Goal: Task Accomplishment & Management: Complete application form

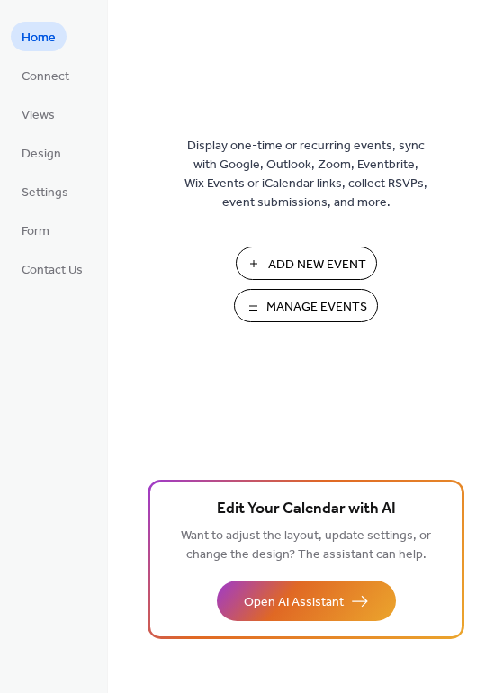
click at [328, 256] on span "Add New Event" at bounding box center [317, 265] width 98 height 19
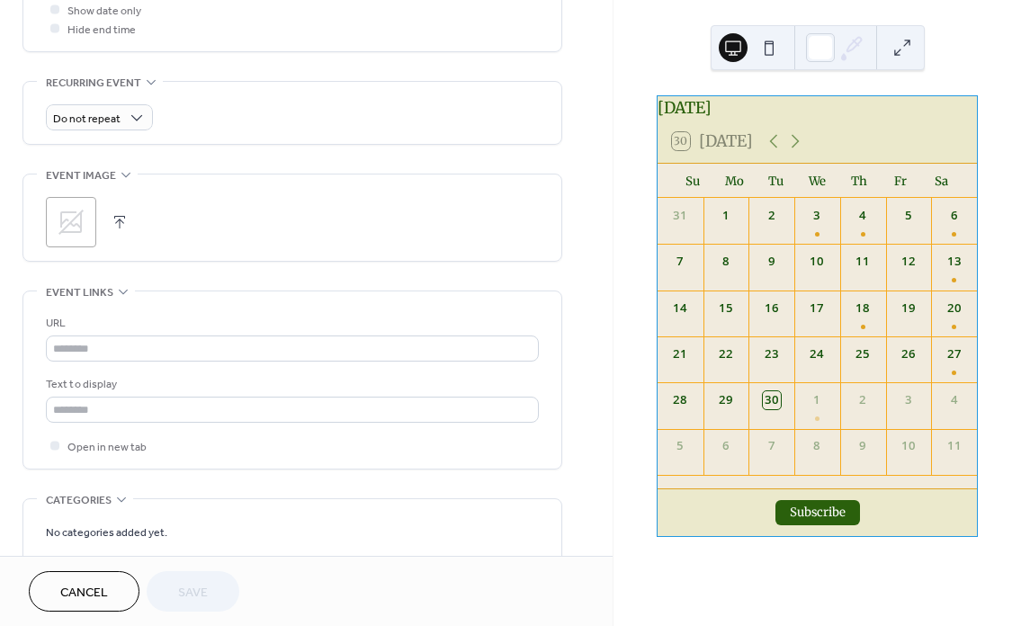
scroll to position [737, 0]
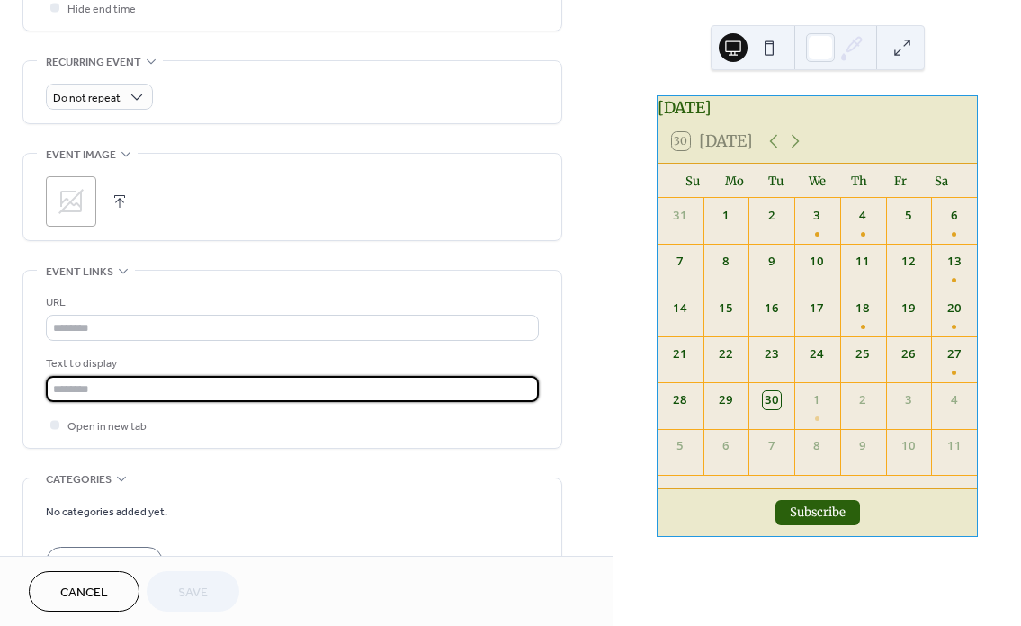
click at [116, 382] on input "text" at bounding box center [292, 389] width 493 height 26
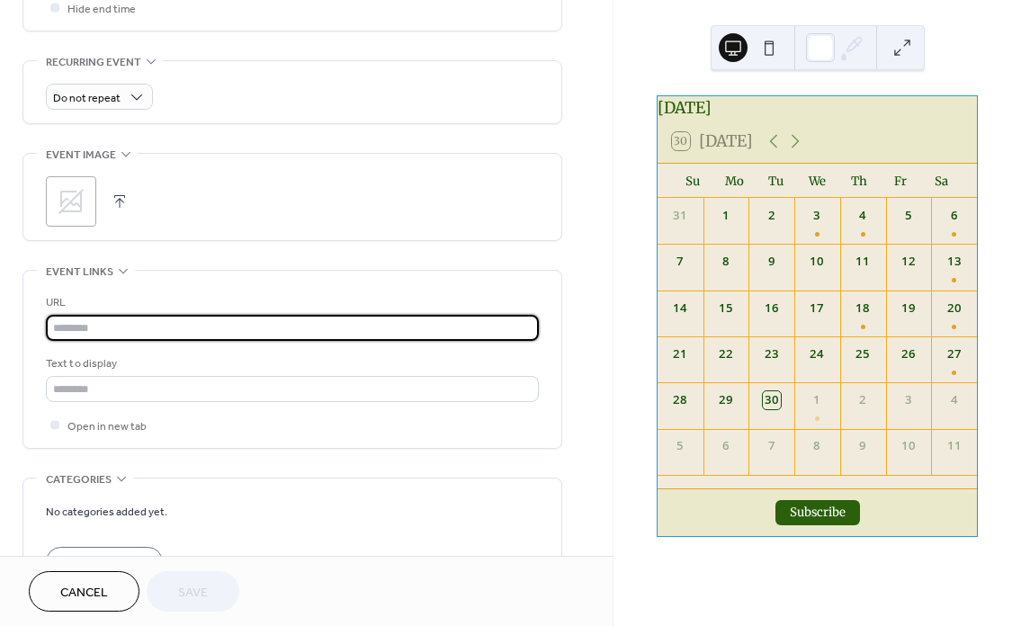
click at [131, 325] on input "text" at bounding box center [292, 328] width 493 height 26
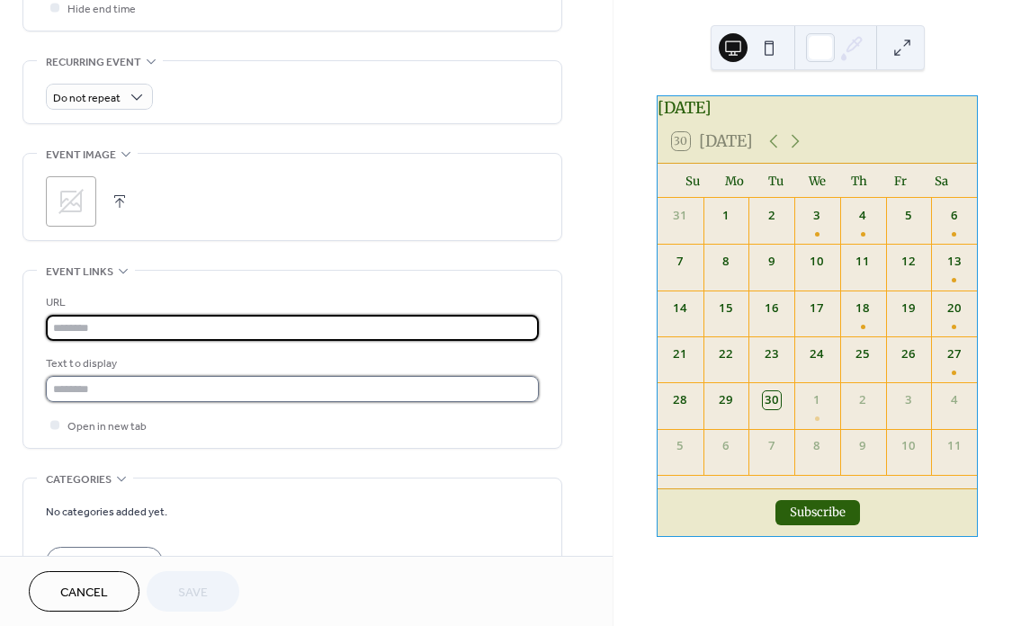
click at [89, 396] on input "text" at bounding box center [292, 389] width 493 height 26
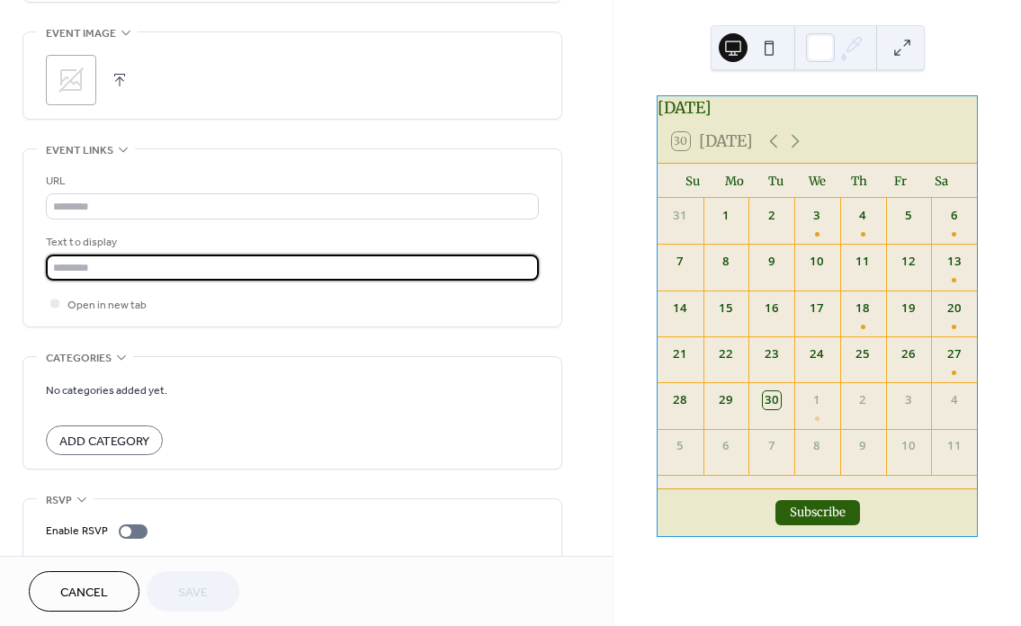
scroll to position [916, 0]
